Goal: Find specific page/section: Find specific page/section

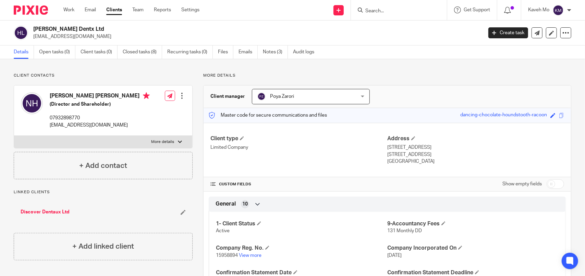
scroll to position [308, 0]
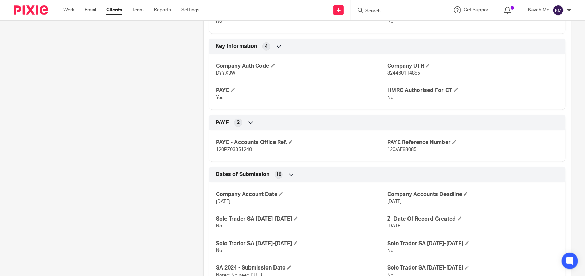
click at [408, 13] on input "Search" at bounding box center [395, 11] width 62 height 6
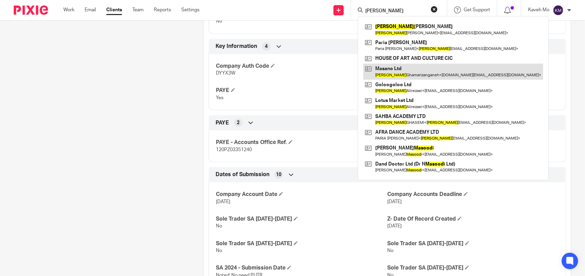
type input "[PERSON_NAME]"
click at [402, 75] on link at bounding box center [453, 72] width 180 height 16
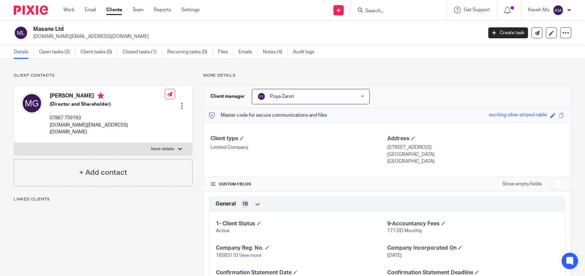
click at [65, 95] on h4 "Masoud Ghamarizanganeh" at bounding box center [107, 96] width 115 height 9
click at [65, 95] on h4 "[PERSON_NAME]" at bounding box center [107, 96] width 115 height 9
copy h4 "Masoud"
click at [103, 95] on h4 "[PERSON_NAME]" at bounding box center [107, 96] width 115 height 9
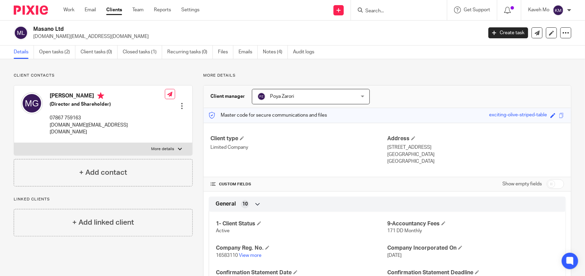
copy h4 "Ghamarizanganeh"
click at [55, 27] on h2 "Masano Ltd" at bounding box center [211, 29] width 356 height 7
copy div "Masano Ltd"
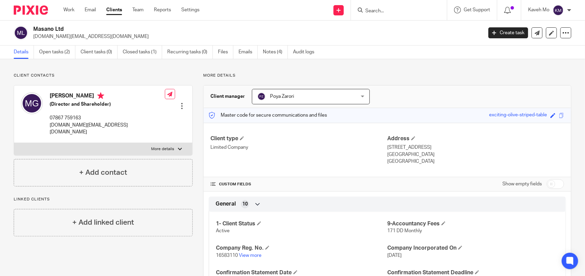
click at [83, 123] on p "[DOMAIN_NAME][EMAIL_ADDRESS][DOMAIN_NAME]" at bounding box center [107, 129] width 115 height 14
copy div "[DOMAIN_NAME][EMAIL_ADDRESS][DOMAIN_NAME]"
click at [90, 94] on h4 "[PERSON_NAME]" at bounding box center [107, 96] width 115 height 9
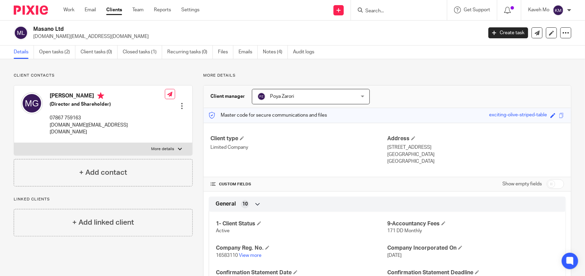
click at [90, 94] on h4 "[PERSON_NAME]" at bounding box center [107, 96] width 115 height 9
copy h4 "[PERSON_NAME]"
click at [55, 28] on h2 "Masano Ltd" at bounding box center [211, 29] width 356 height 7
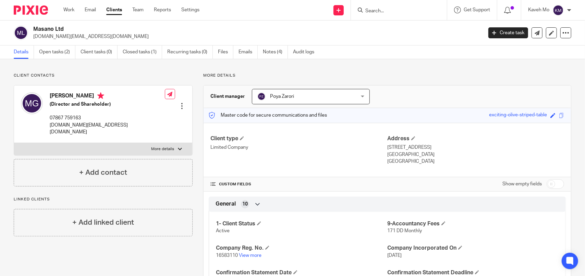
click at [55, 28] on h2 "Masano Ltd" at bounding box center [211, 29] width 356 height 7
copy div "Masano Ltd"
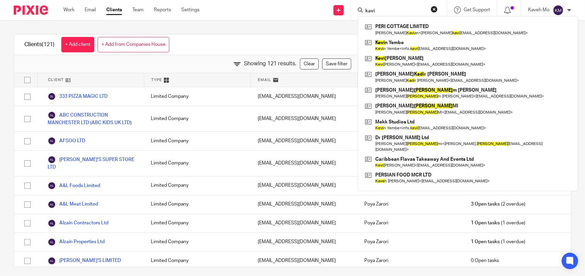
scroll to position [630, 0]
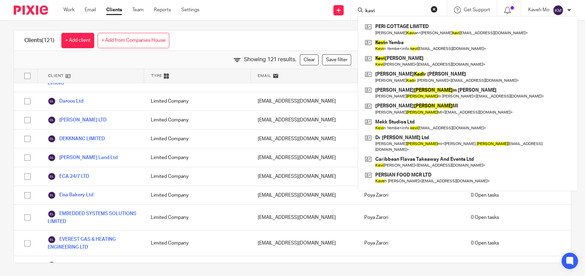
drag, startPoint x: 276, startPoint y: 16, endPoint x: 271, endPoint y: 16, distance: 4.5
click at [275, 16] on div "Send new email Create task Add client kavi PERI COTTAGE LIMITED Shila Akhtar Ka…" at bounding box center [397, 10] width 375 height 20
